Goal: Task Accomplishment & Management: Use online tool/utility

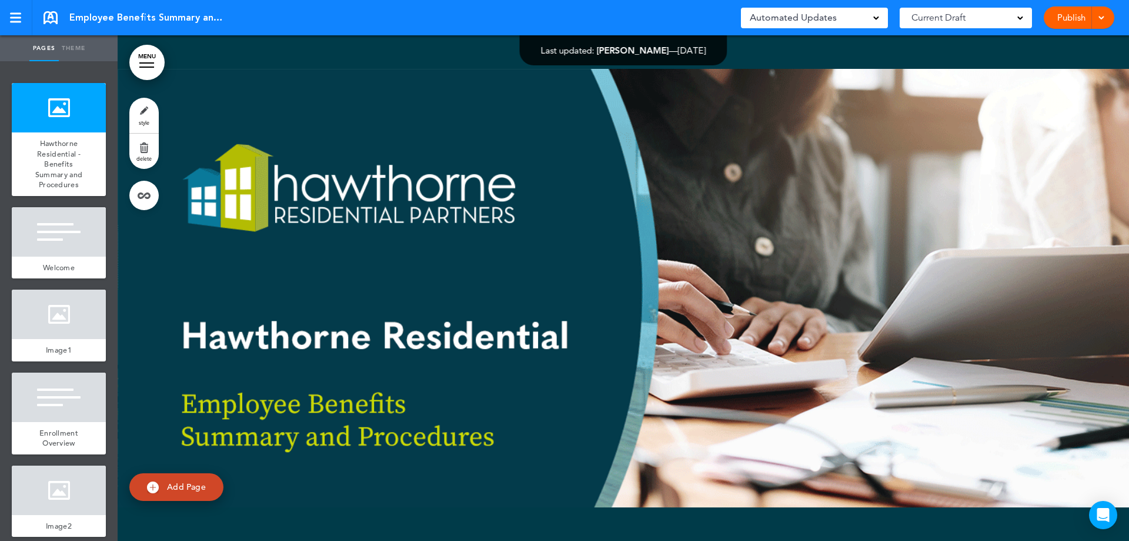
scroll to position [353, 0]
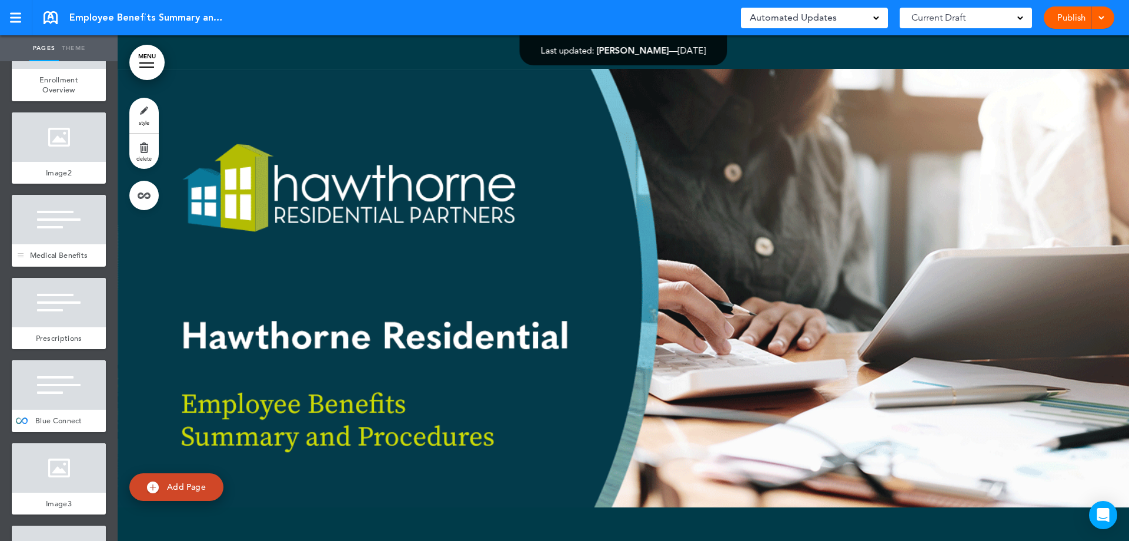
click at [78, 253] on div "Medical Benefits" at bounding box center [59, 255] width 94 height 22
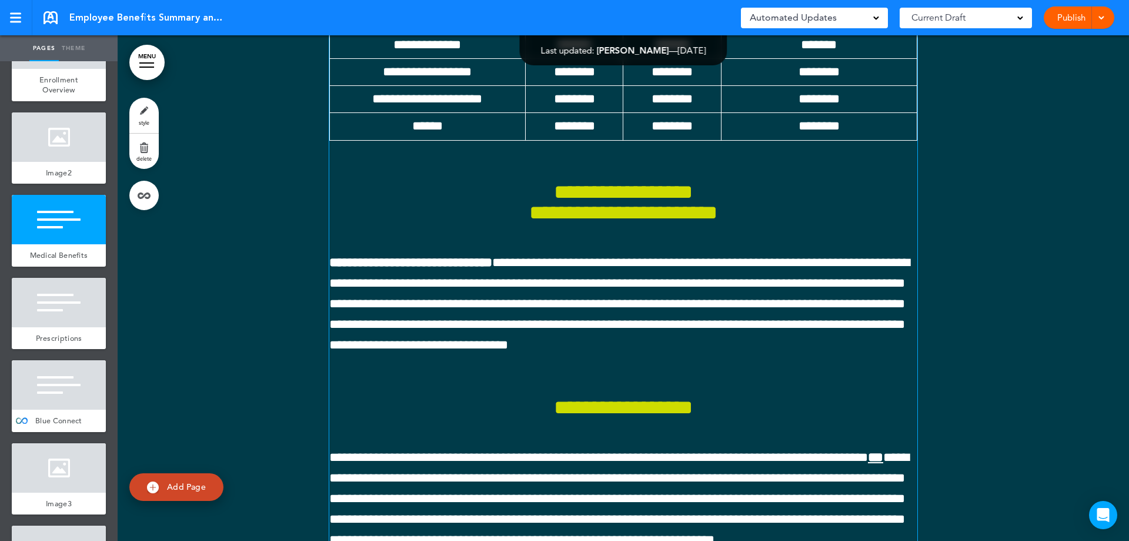
scroll to position [9240, 0]
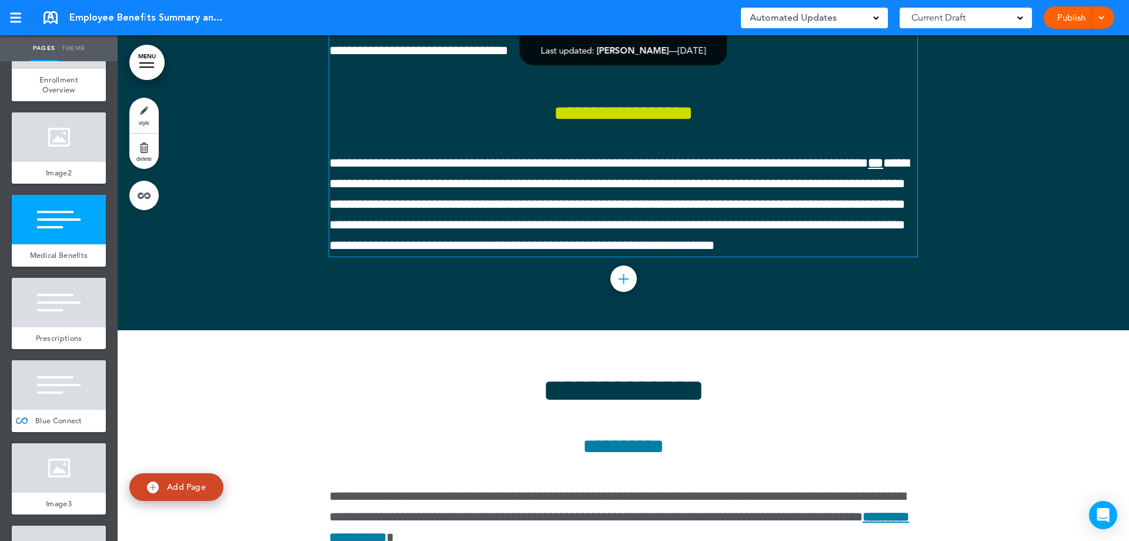
click at [395, 58] on span "**********" at bounding box center [619, 10] width 581 height 96
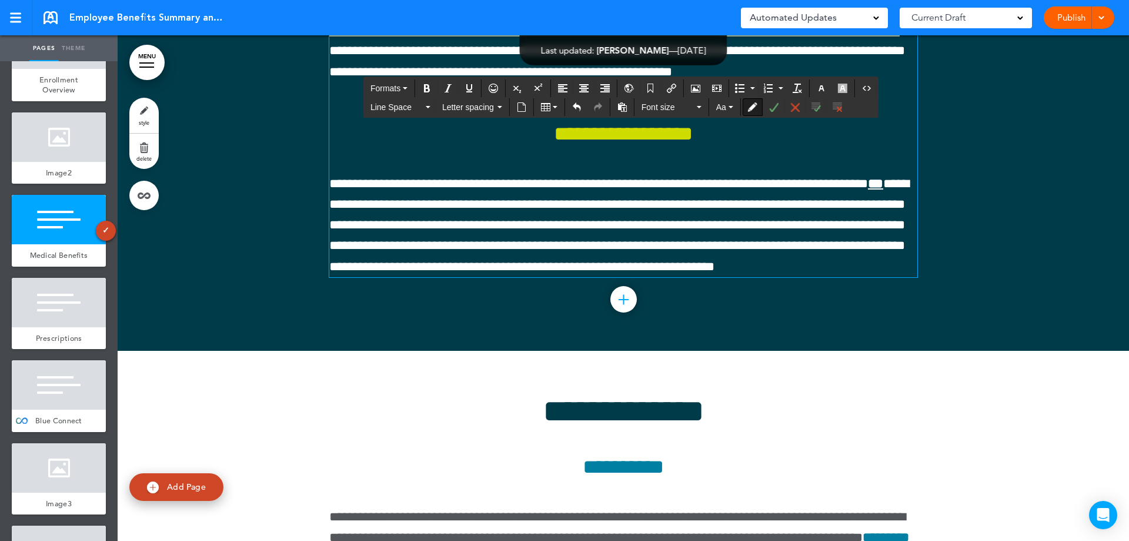
click at [541, 82] on p "**********" at bounding box center [623, 20] width 588 height 124
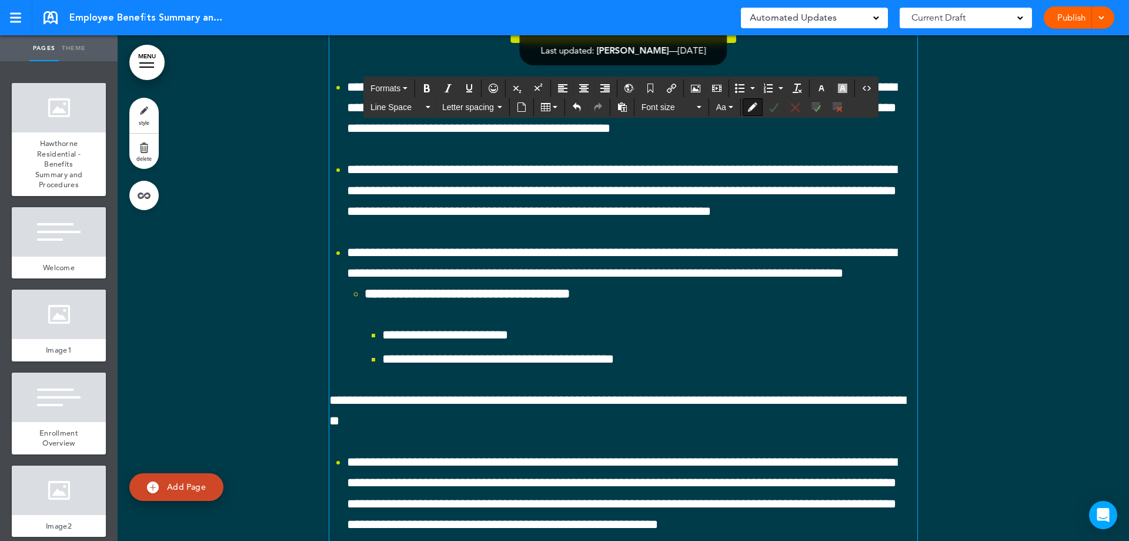
scroll to position [7417, 0]
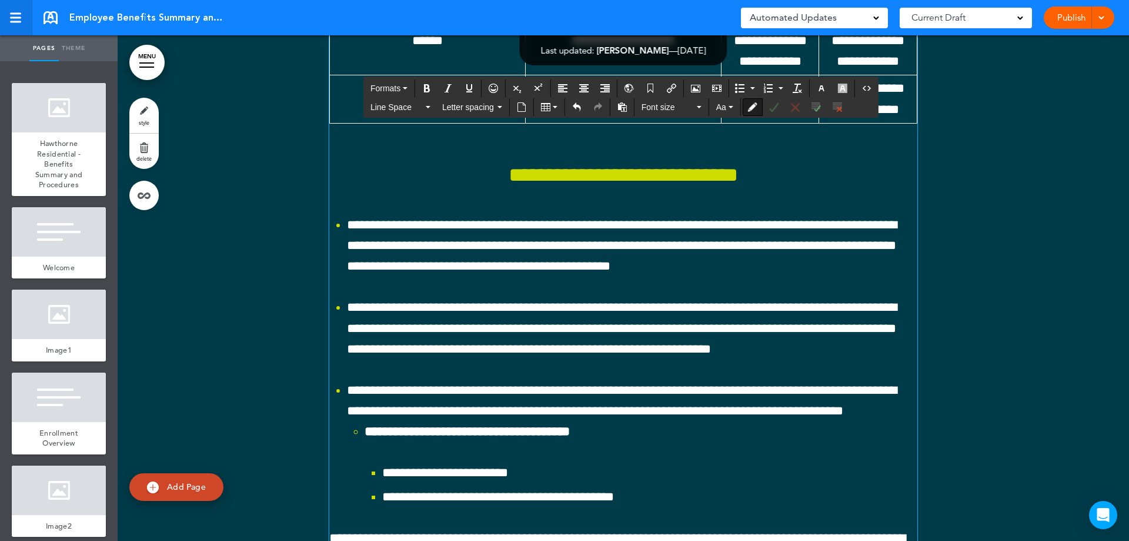
click at [15, 16] on div at bounding box center [15, 18] width 11 height 10
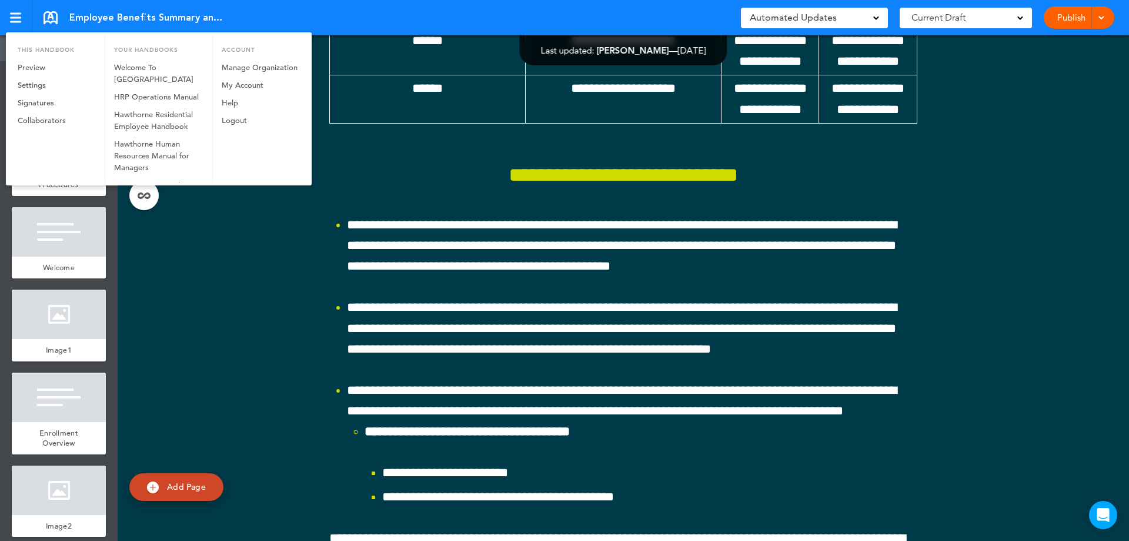
click at [264, 238] on div at bounding box center [564, 270] width 1129 height 541
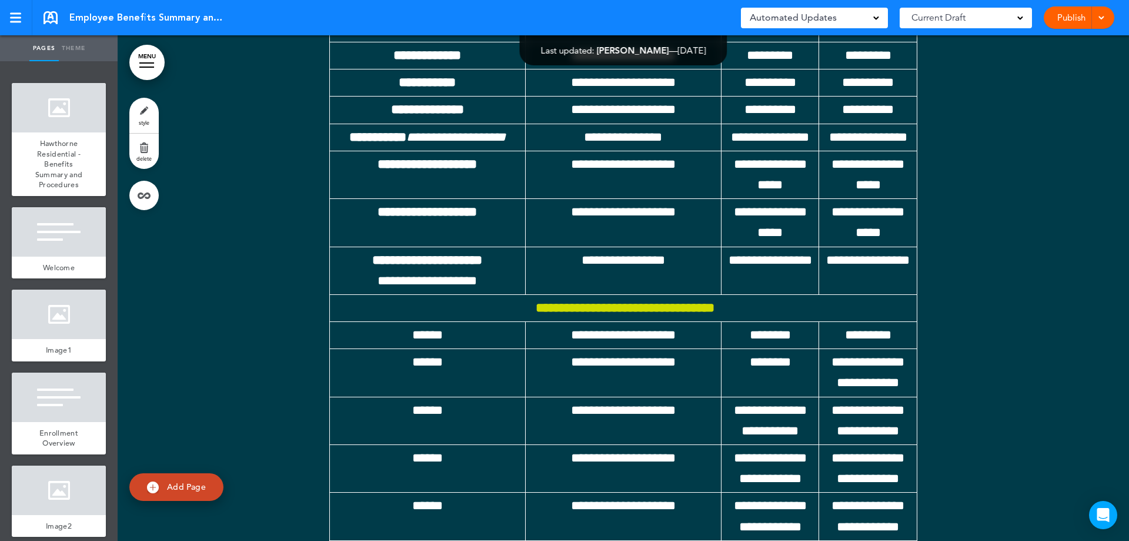
scroll to position [6888, 0]
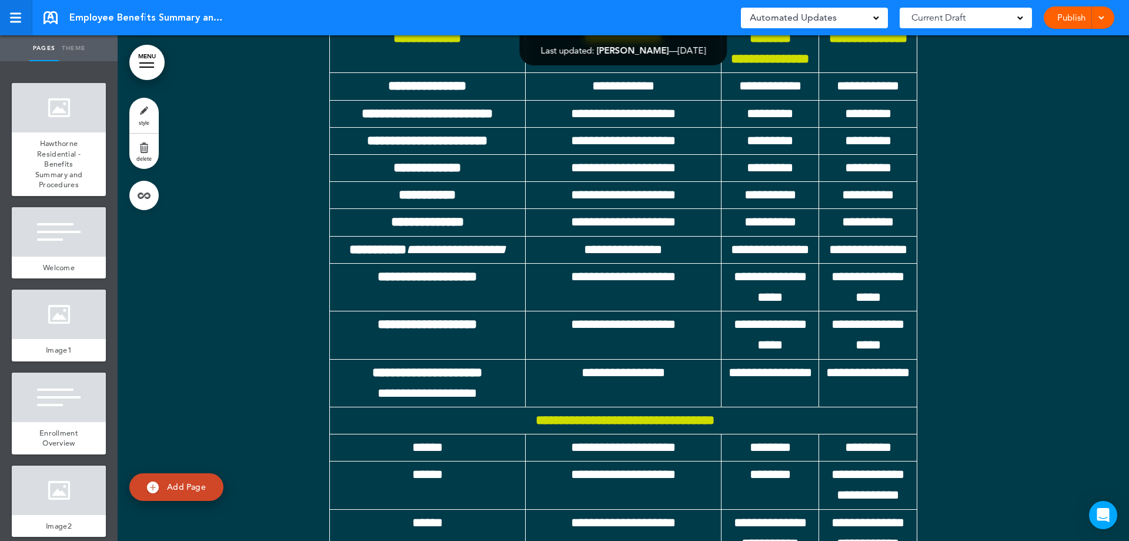
click at [16, 17] on div at bounding box center [15, 18] width 11 height 2
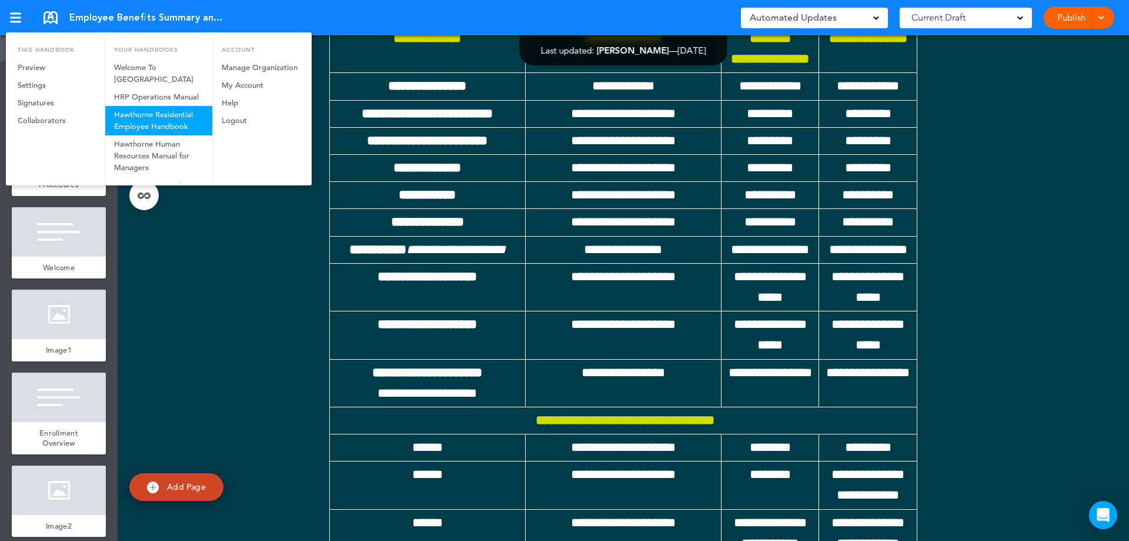
click at [175, 131] on link "Hawthorne Residential Employee Handbook" at bounding box center [158, 120] width 107 height 29
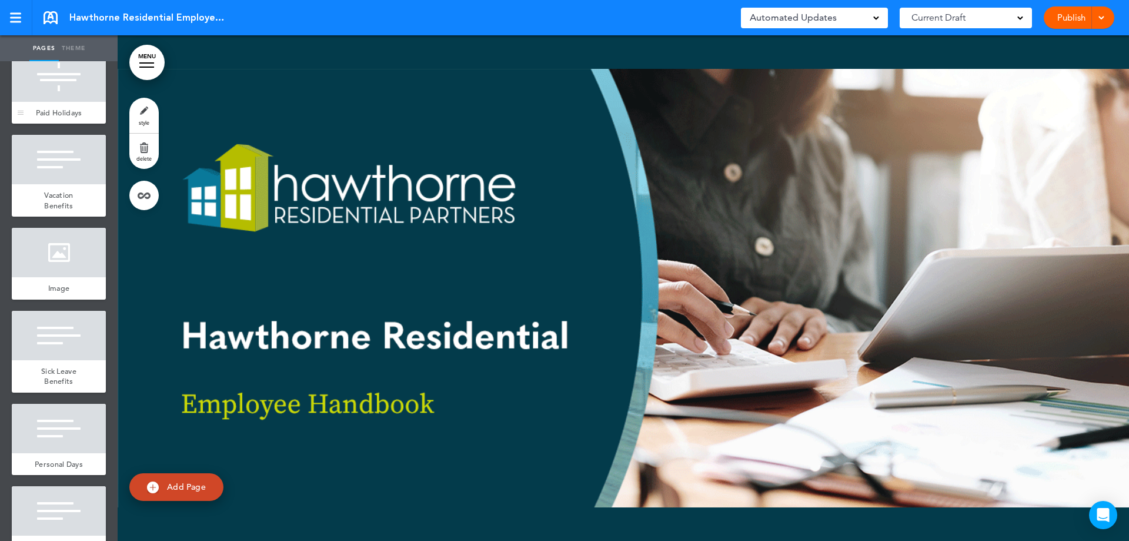
scroll to position [5860, 0]
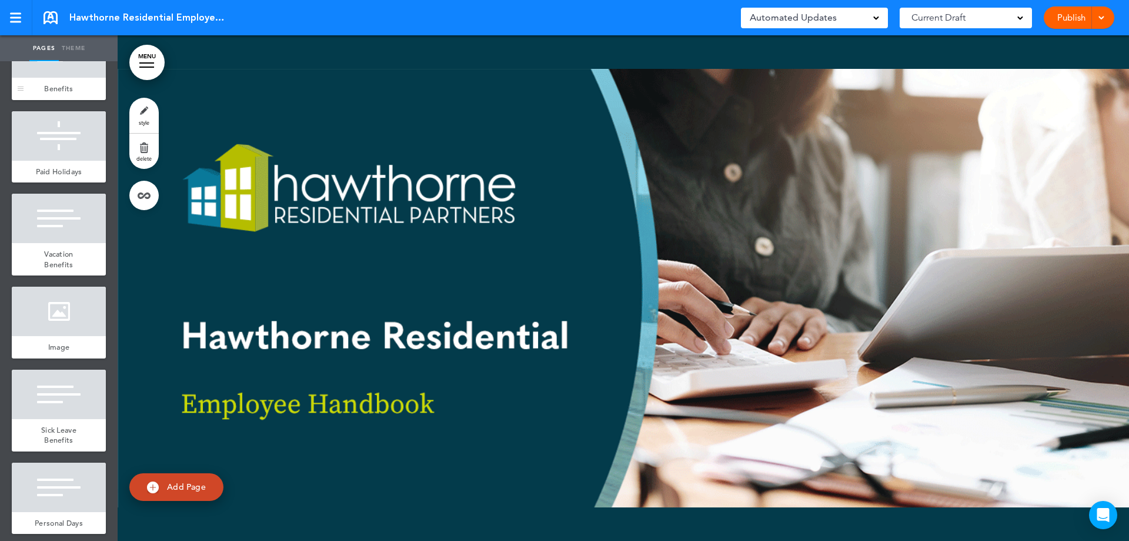
click at [74, 78] on div at bounding box center [59, 52] width 94 height 49
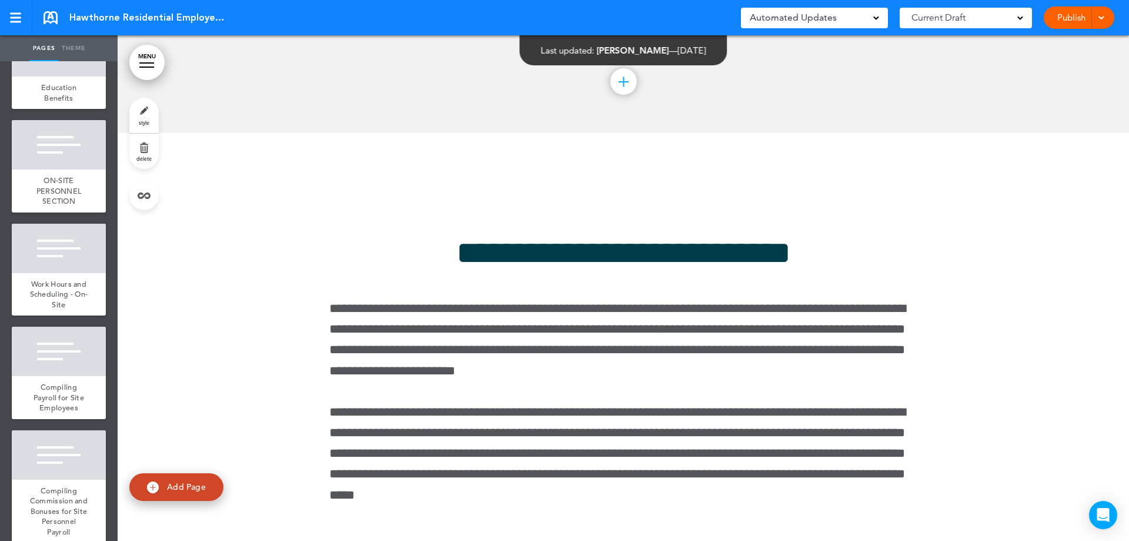
scroll to position [8331, 0]
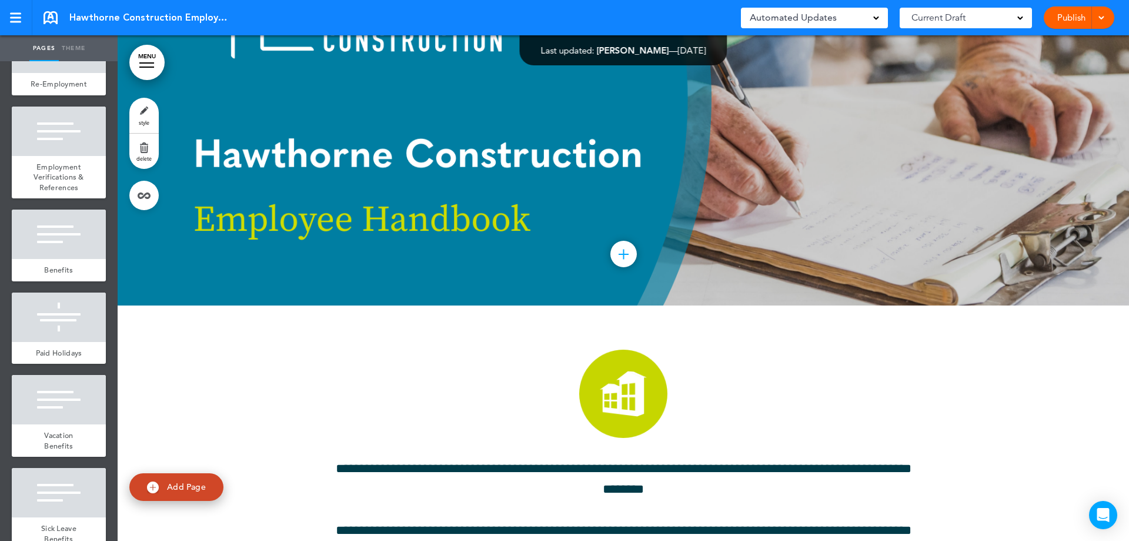
scroll to position [4215, 0]
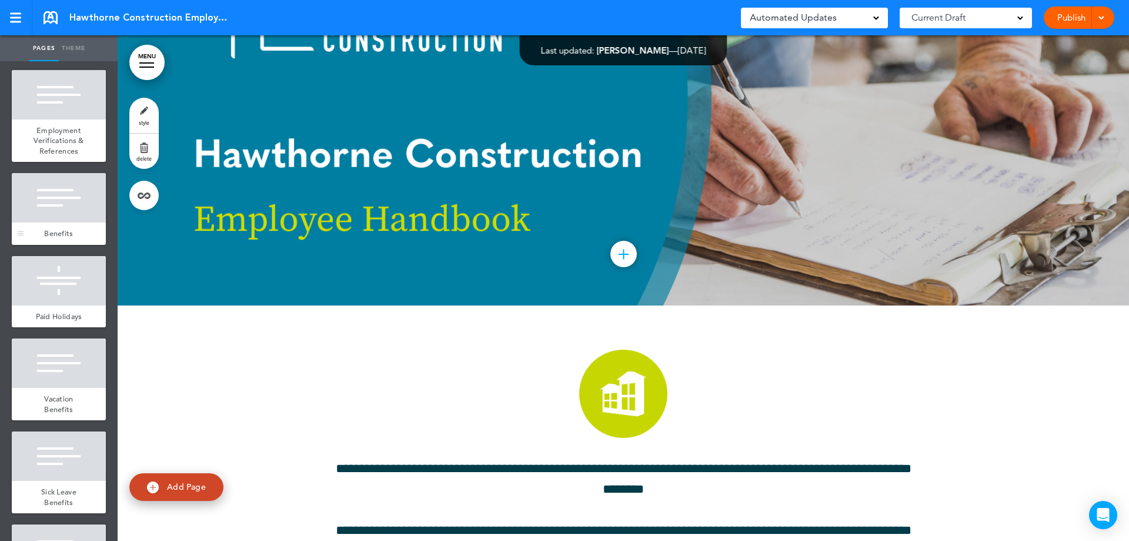
click at [71, 222] on div at bounding box center [59, 197] width 94 height 49
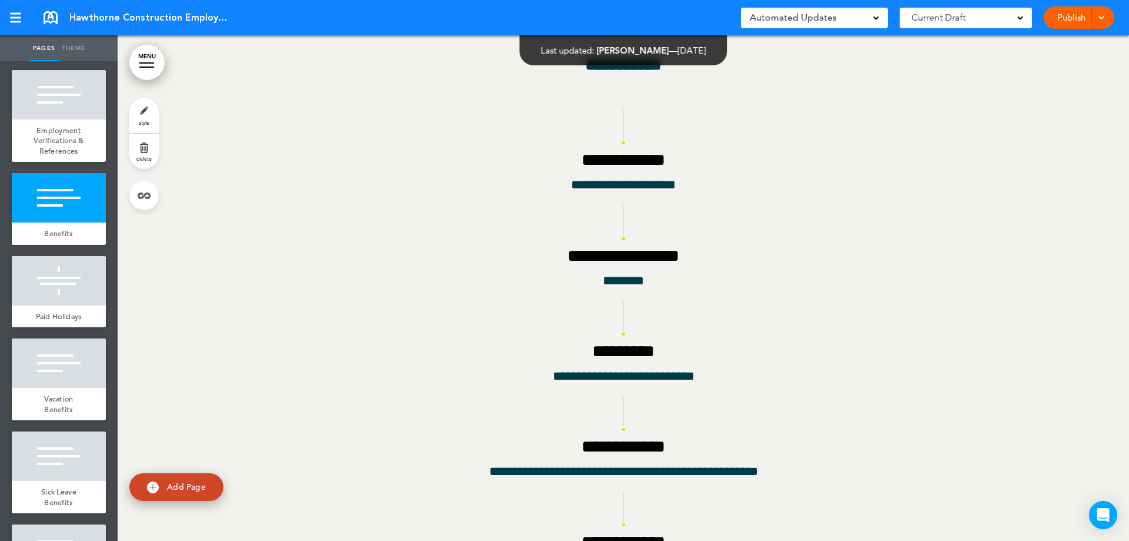
scroll to position [41894, 0]
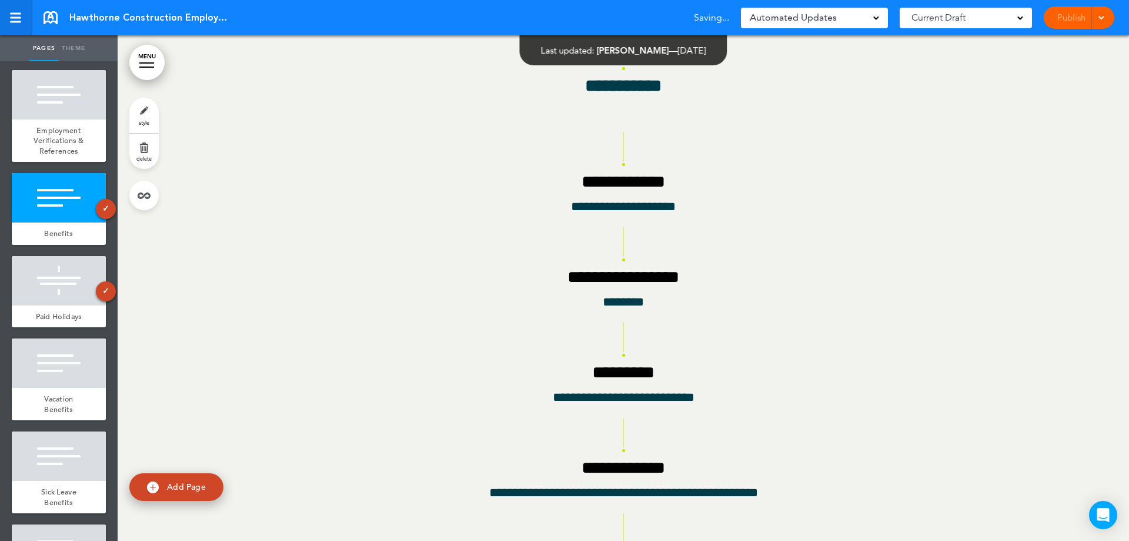
click at [20, 18] on div at bounding box center [15, 18] width 11 height 2
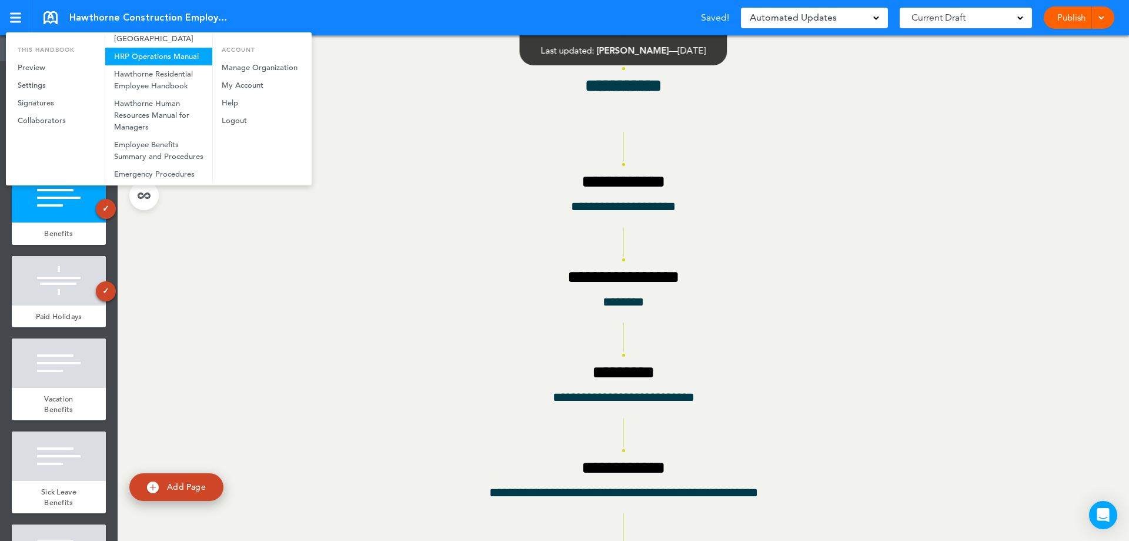
scroll to position [59, 0]
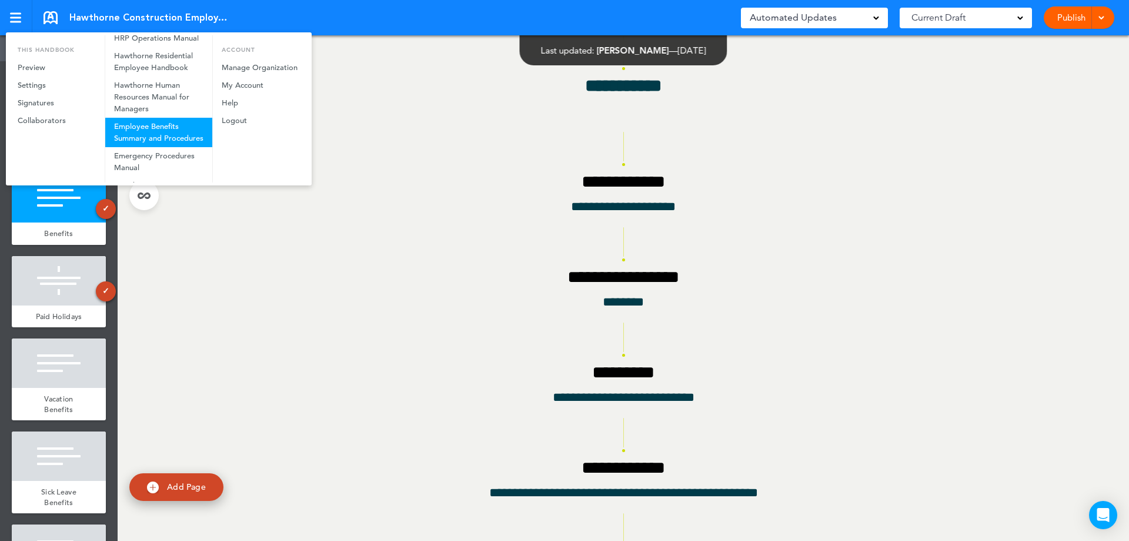
click at [164, 141] on link "Employee Benefits Summary and Procedures" at bounding box center [158, 132] width 107 height 29
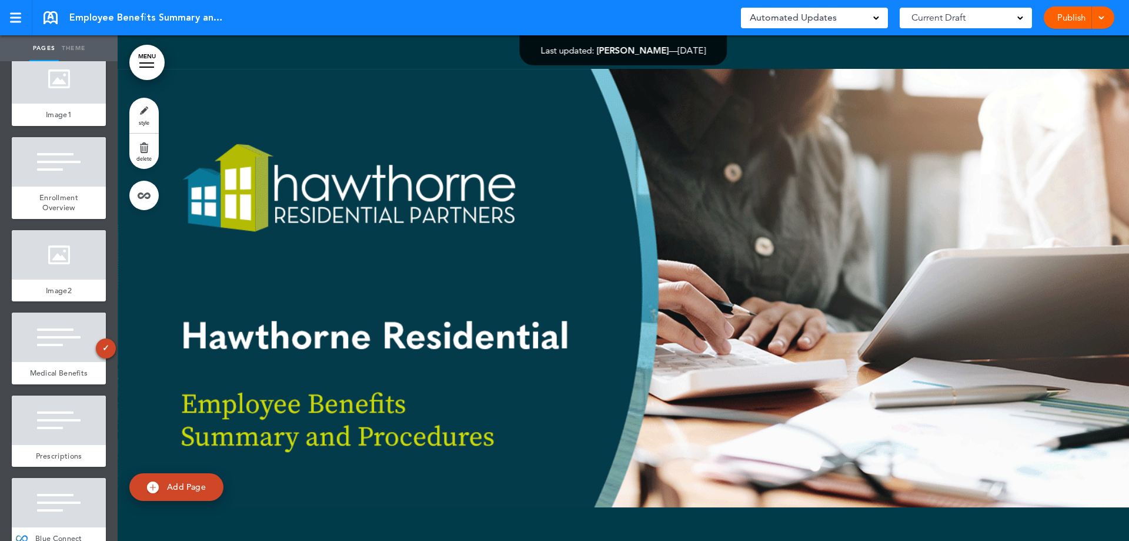
scroll to position [412, 0]
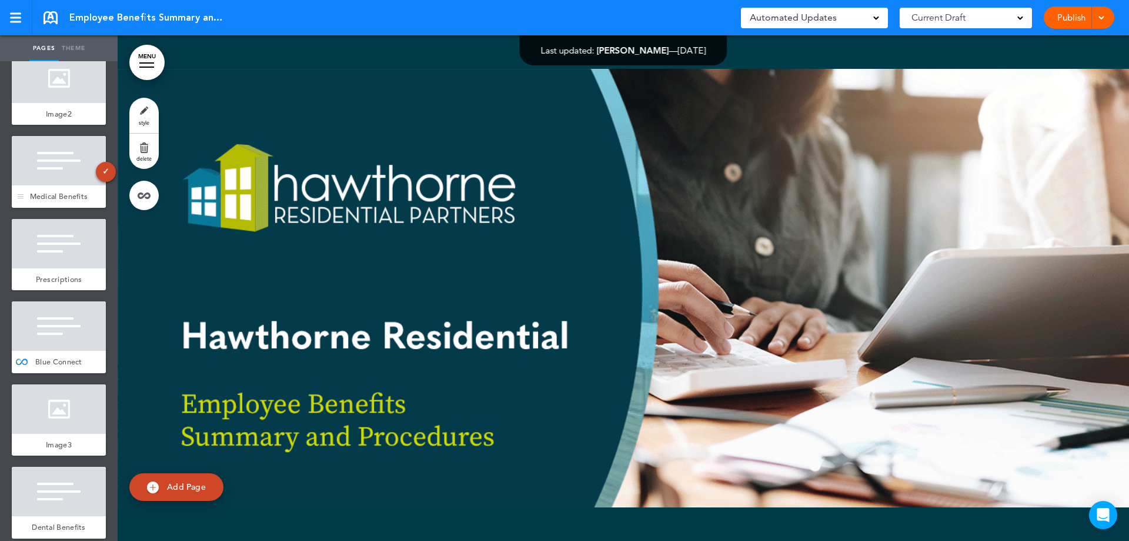
click at [58, 169] on div at bounding box center [59, 160] width 94 height 49
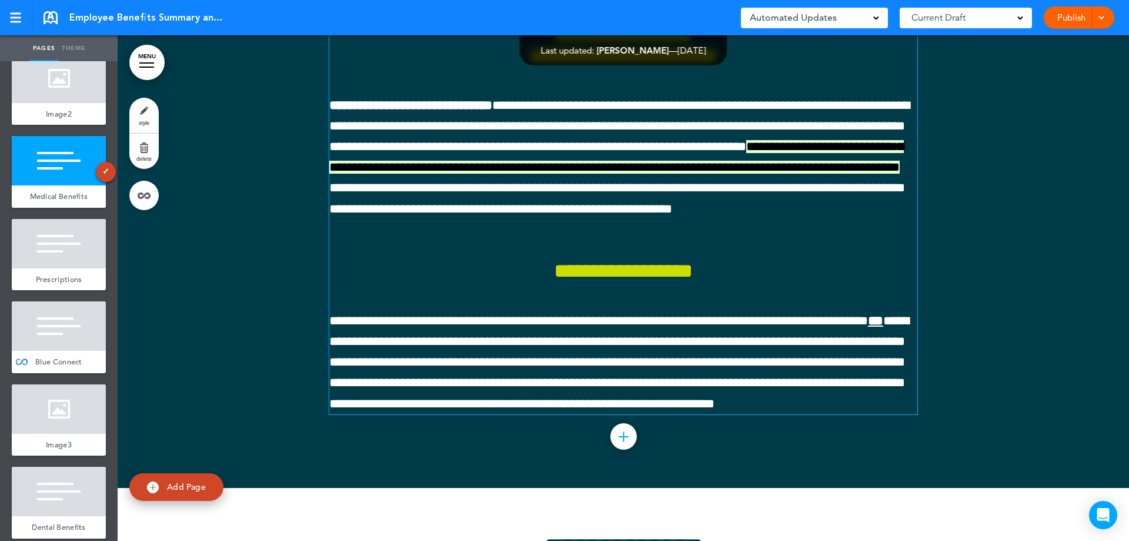
scroll to position [9240, 0]
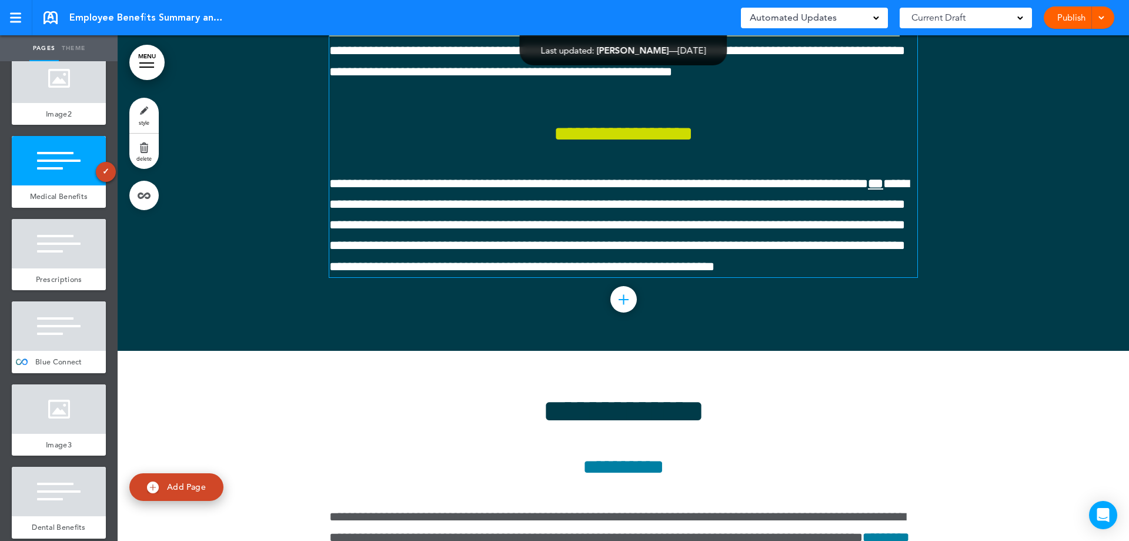
click at [537, 78] on span "**********" at bounding box center [619, 20] width 581 height 116
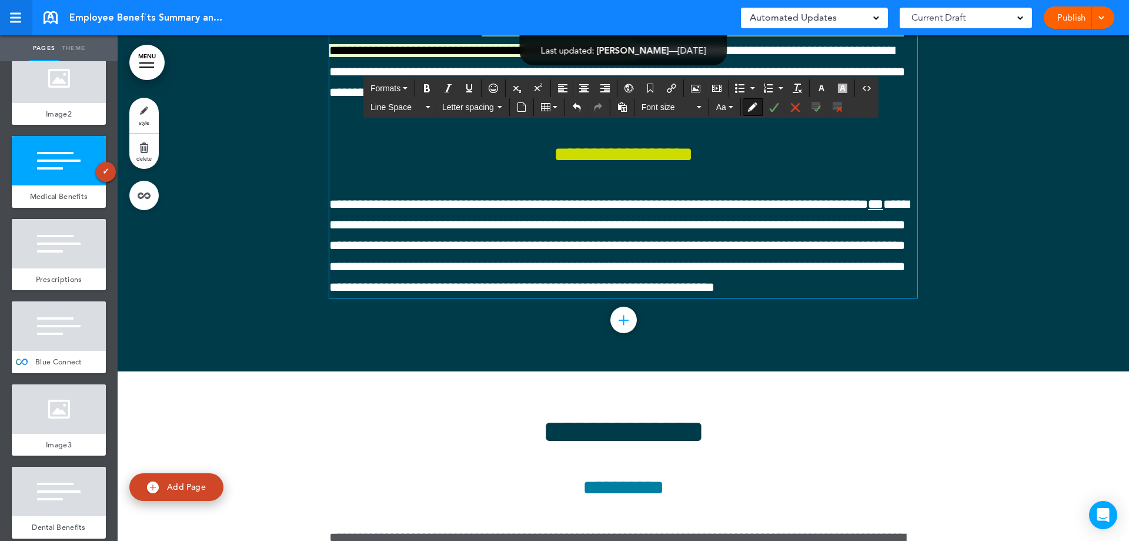
click at [19, 19] on div at bounding box center [15, 18] width 11 height 10
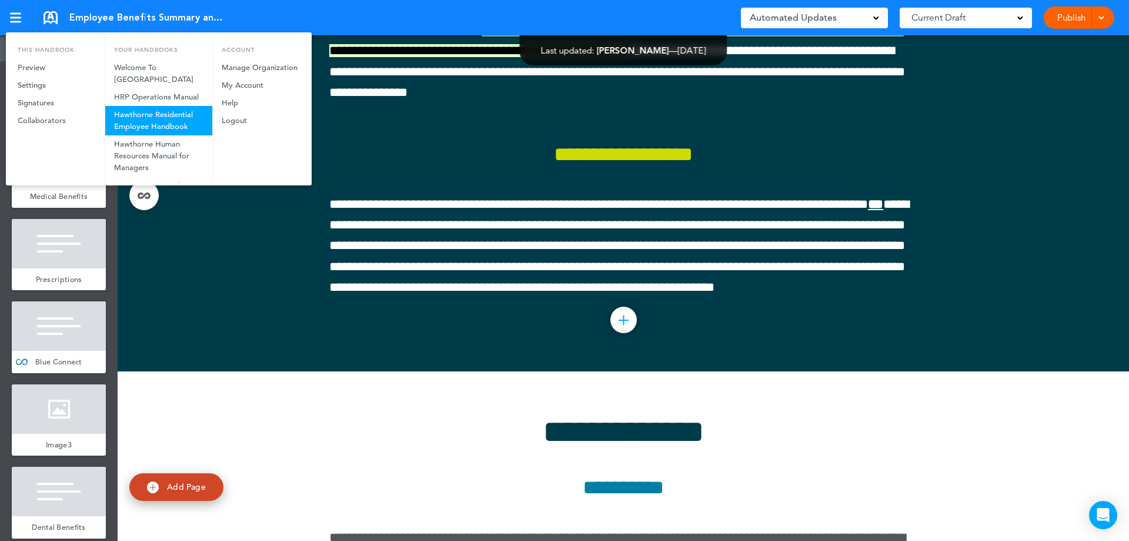
click at [173, 129] on link "Hawthorne Residential Employee Handbook" at bounding box center [158, 120] width 107 height 29
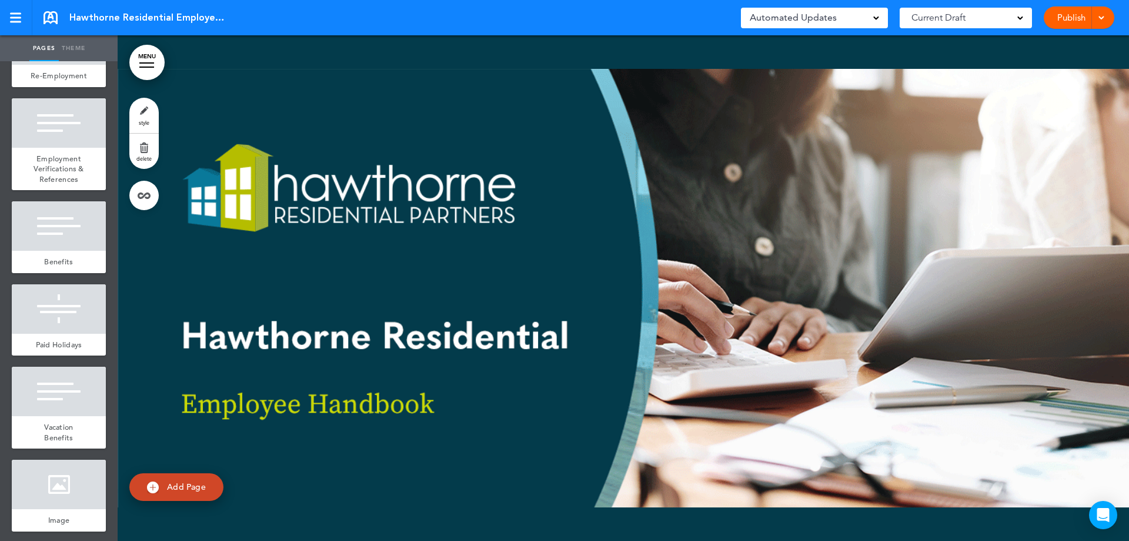
scroll to position [5705, 0]
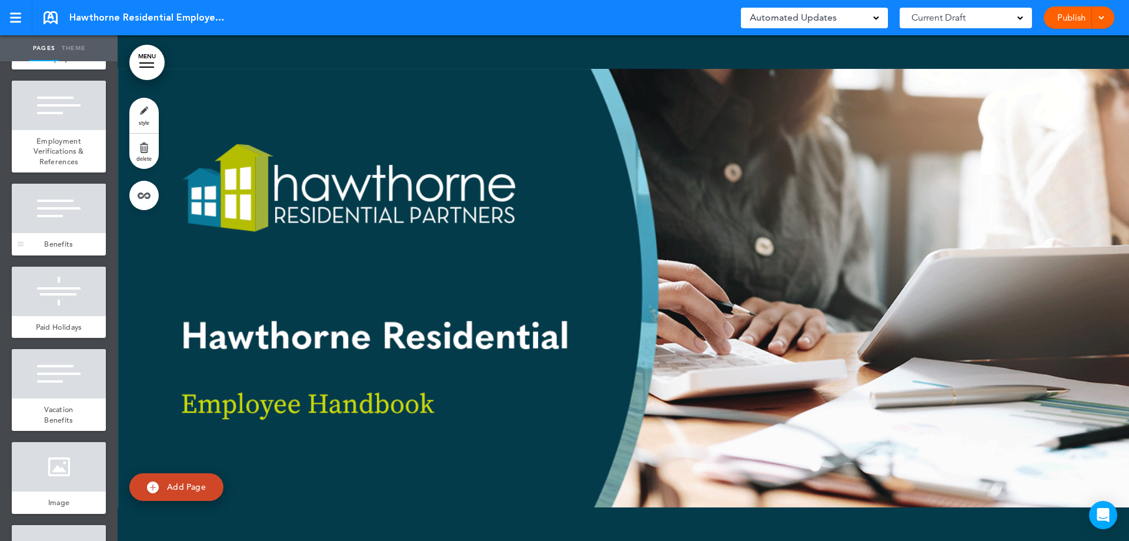
click at [62, 233] on div at bounding box center [59, 208] width 94 height 49
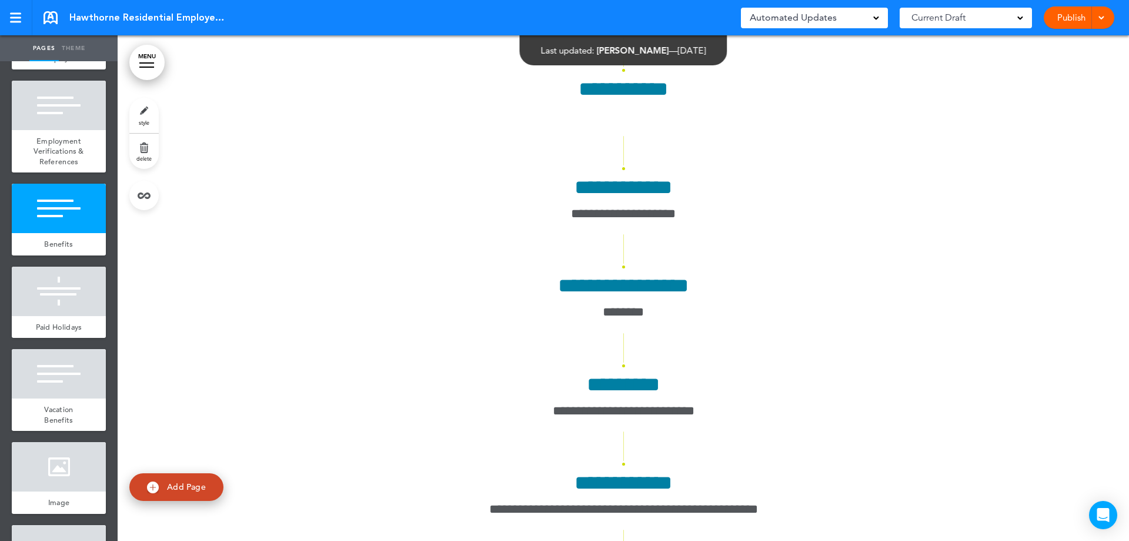
scroll to position [55575, 0]
